Goal: Check status: Check status

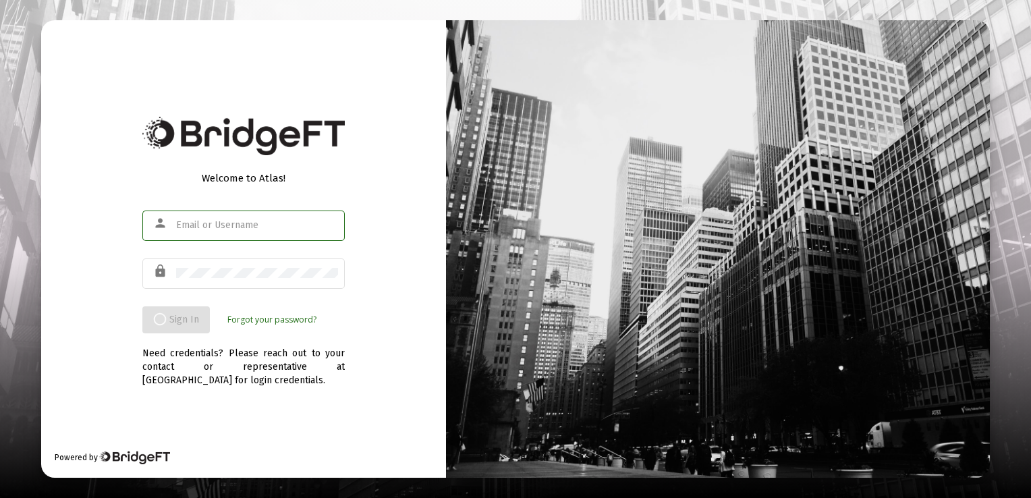
type input "[EMAIL_ADDRESS][DOMAIN_NAME]"
click at [170, 317] on app-root "Welcome to Atlas! person [EMAIL_ADDRESS][DOMAIN_NAME] lock Sign In Forgot your …" at bounding box center [515, 249] width 1031 height 498
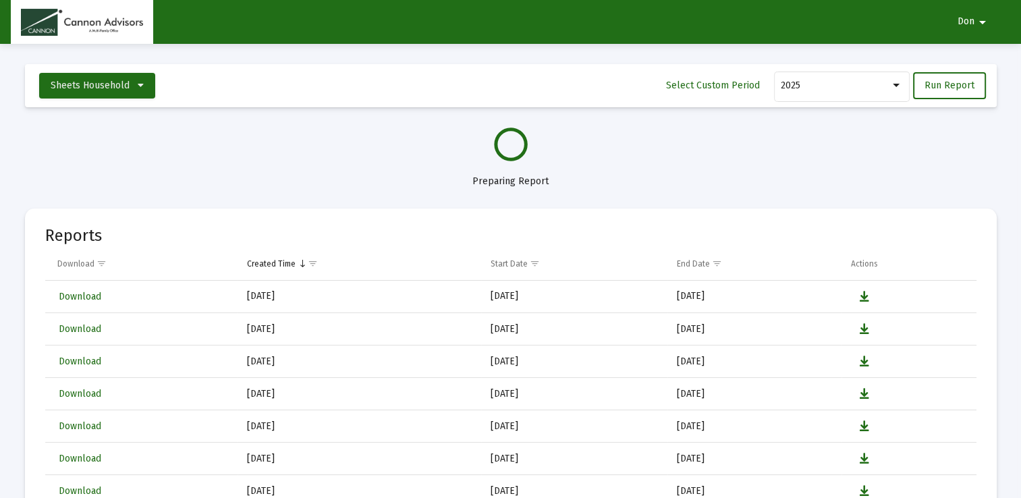
select select "View all"
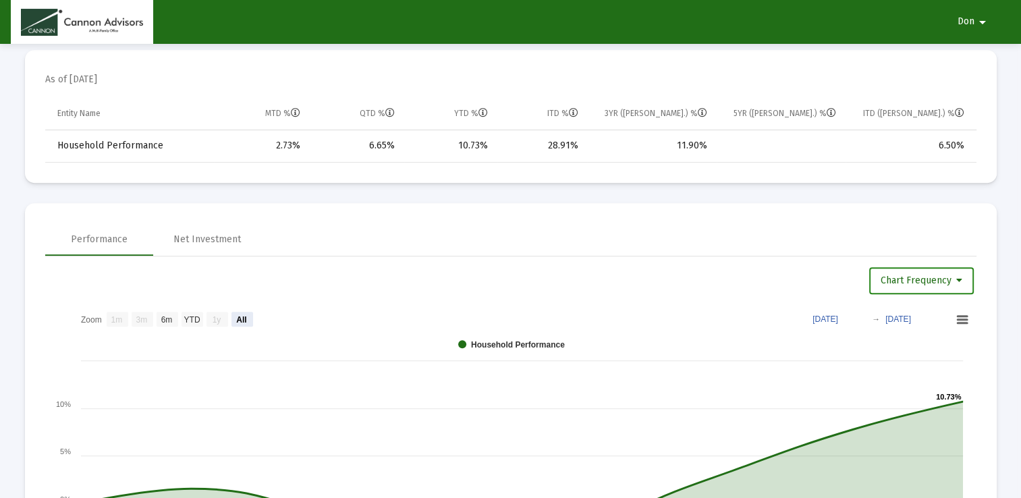
scroll to position [648, 0]
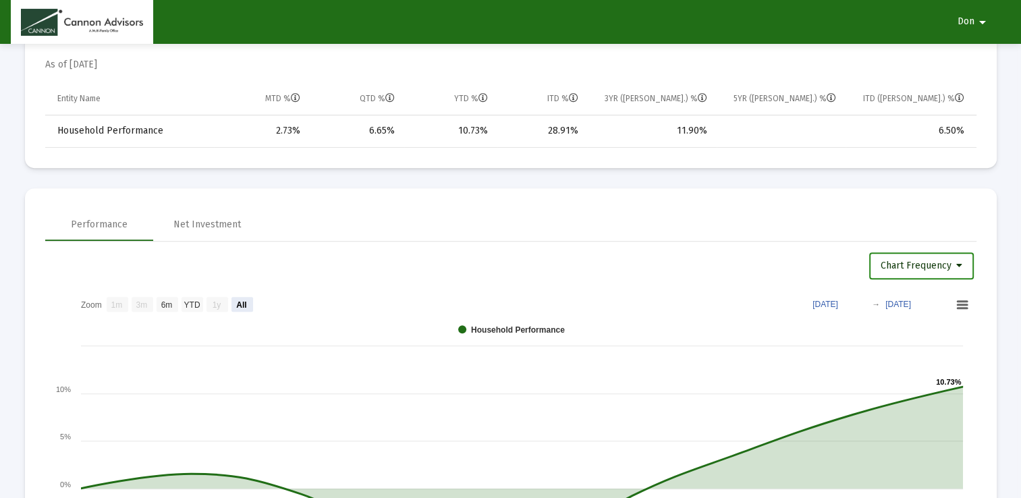
click at [961, 265] on icon at bounding box center [959, 265] width 6 height 9
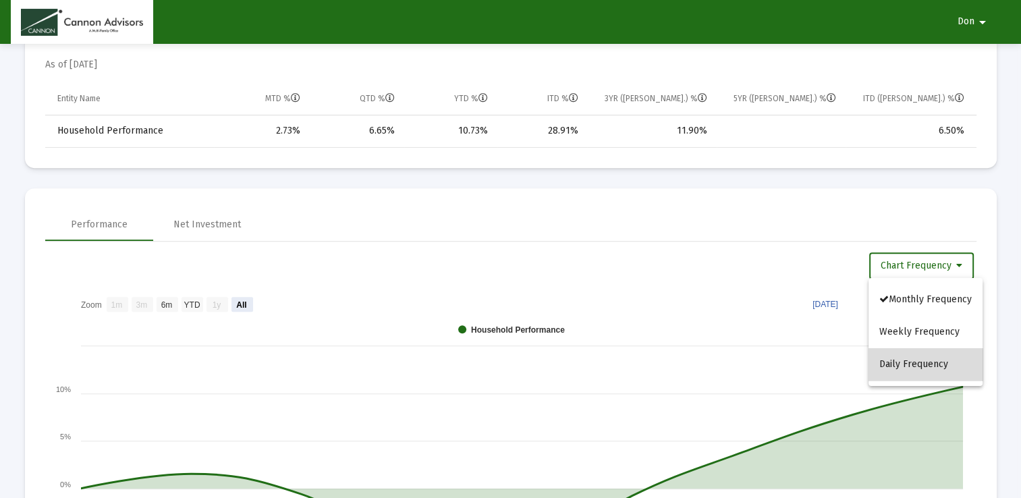
click at [946, 358] on button "Daily Frequency" at bounding box center [926, 364] width 114 height 32
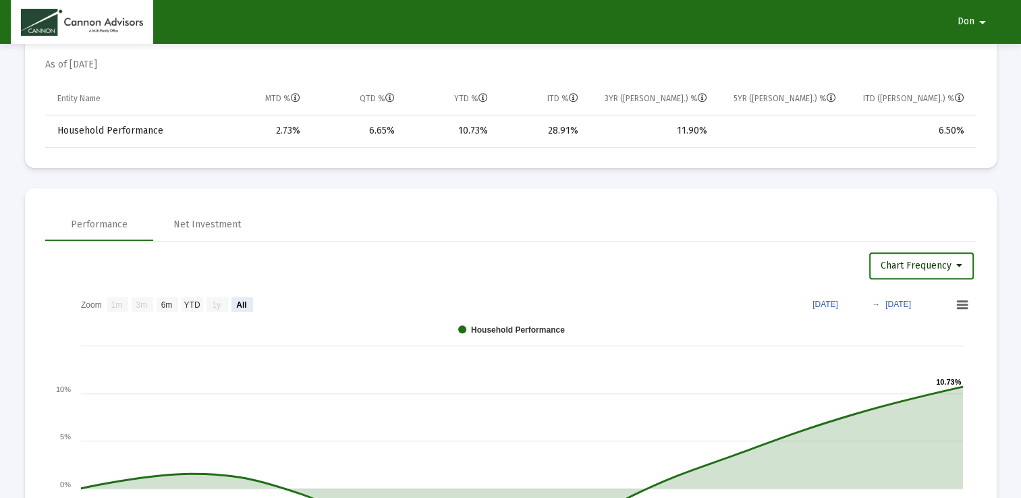
select select "View all"
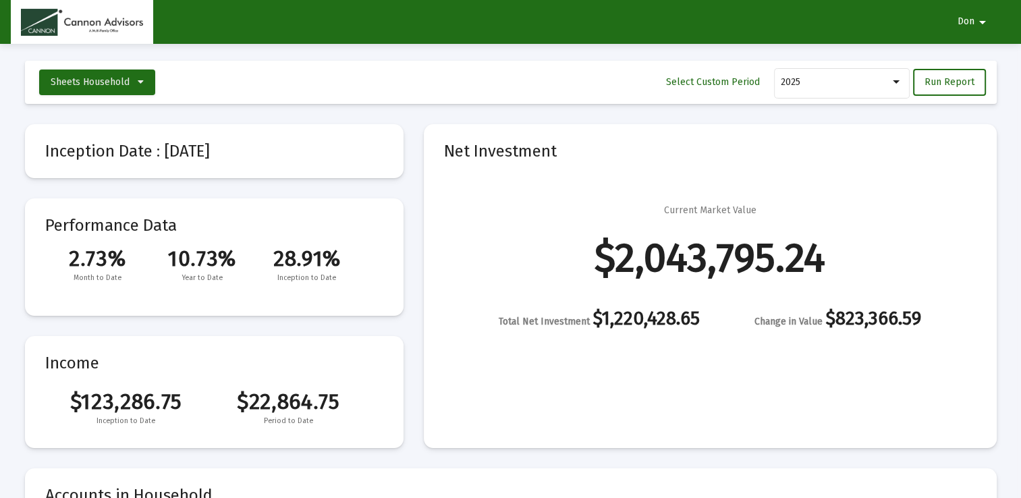
scroll to position [0, 0]
